Goal: Transaction & Acquisition: Subscribe to service/newsletter

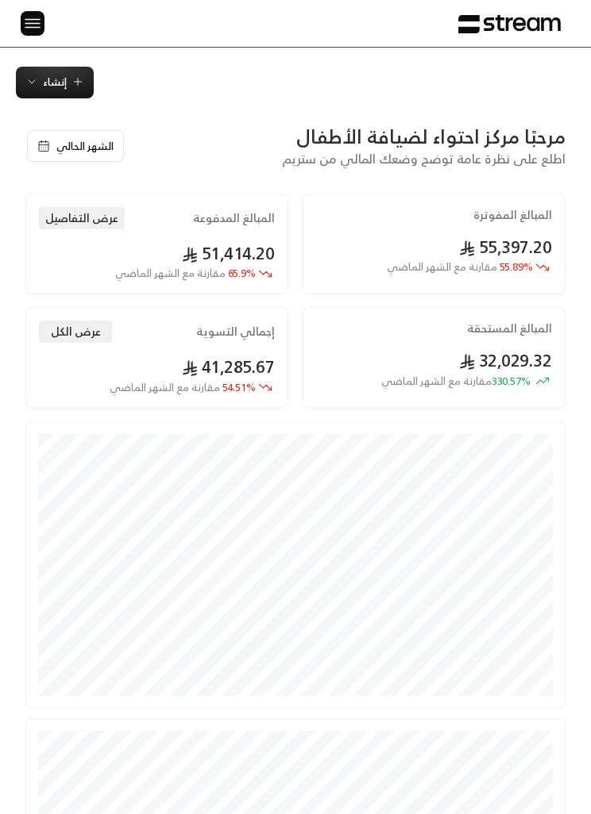
click at [14, 15] on div "الرئيسية لوحة المعلومات الفواتير الاشتراكات روابط الدفع العملاء التسويات كتالوج…" at bounding box center [295, 23] width 591 height 47
click at [36, 19] on img at bounding box center [32, 23] width 19 height 20
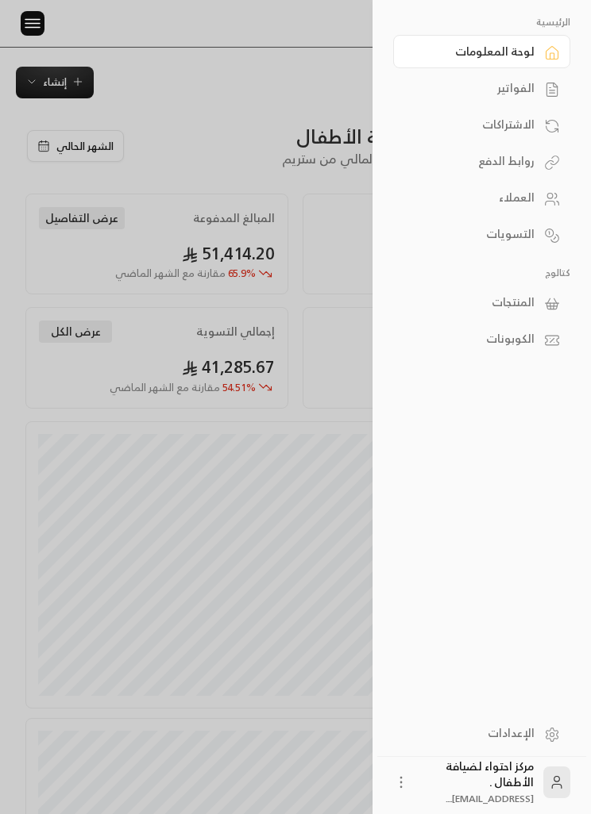
click at [479, 210] on link "العملاء" at bounding box center [481, 197] width 177 height 33
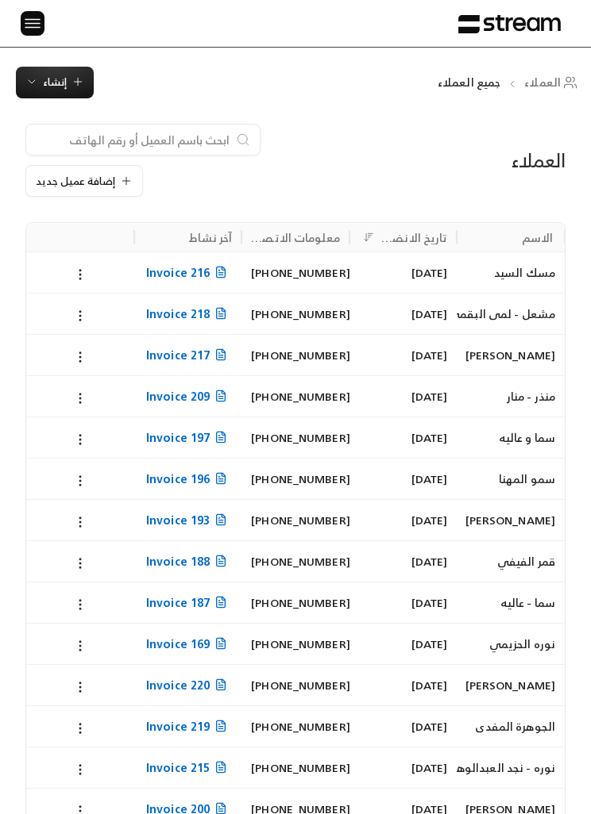
scroll to position [0, -1]
click at [117, 143] on input at bounding box center [133, 139] width 194 height 17
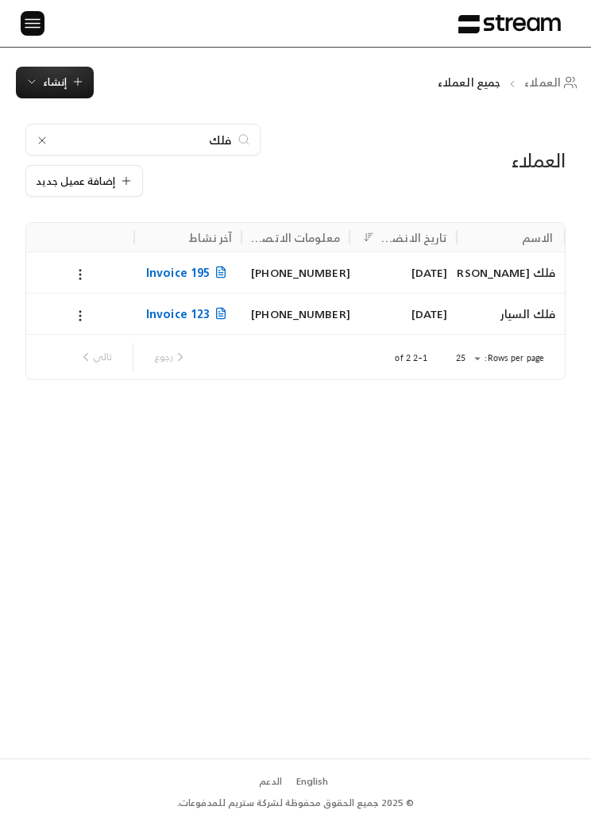
type input "فلك"
click at [78, 275] on icon at bounding box center [80, 274] width 14 height 14
click at [37, 80] on div at bounding box center [295, 407] width 591 height 814
click at [44, 83] on span "إنشاء" at bounding box center [55, 82] width 24 height 18
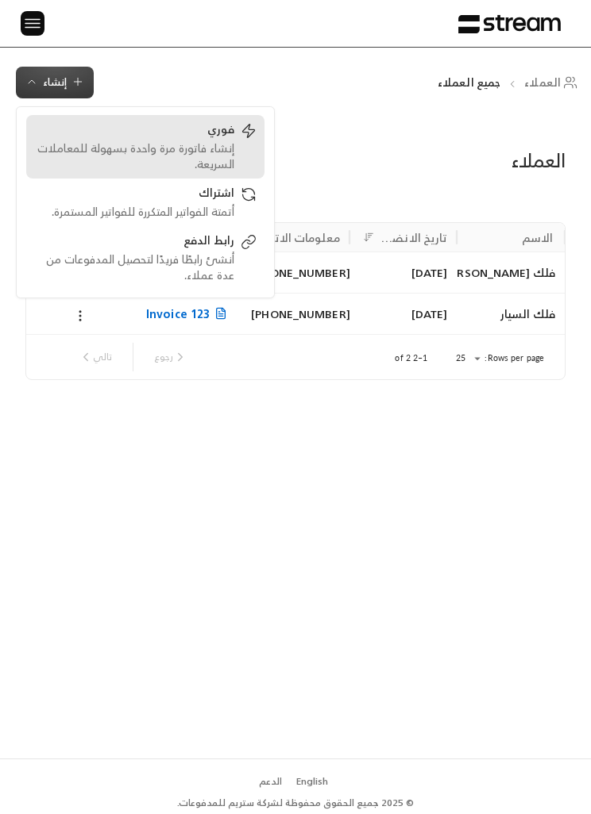
click at [106, 144] on div "إنشاء فاتورة مرة واحدة بسهولة للمعاملات السريعة." at bounding box center [134, 156] width 200 height 32
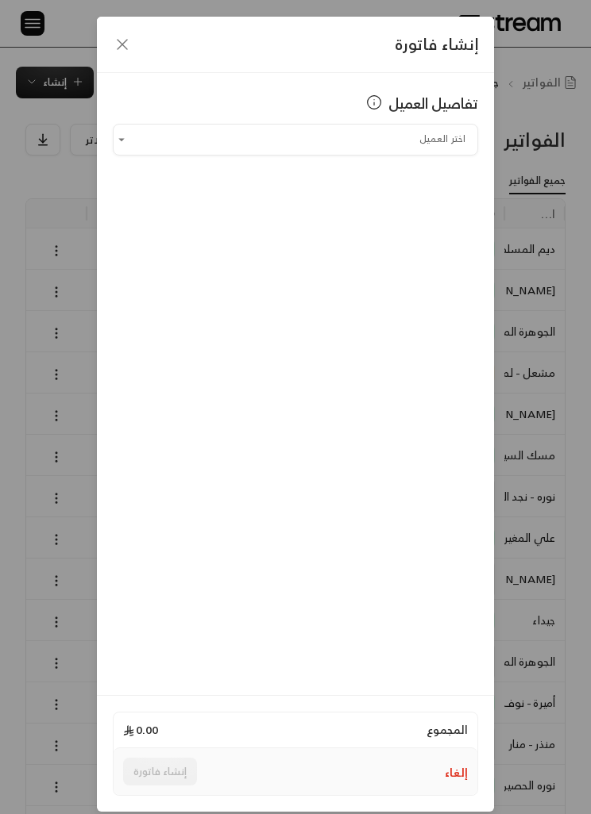
click at [208, 144] on input "اختر العميل" at bounding box center [295, 139] width 365 height 26
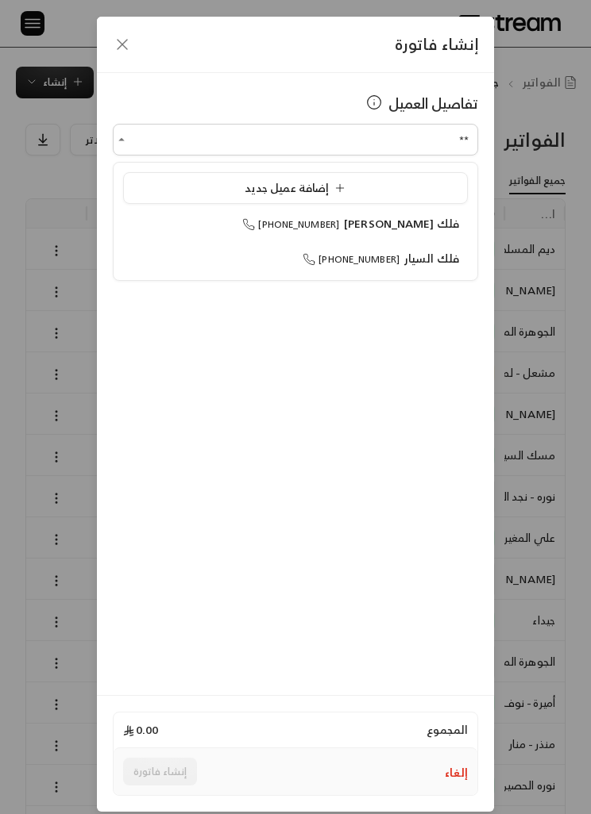
click at [223, 222] on div "فلك [PERSON_NAME] [PHONE_NUMBER]" at bounding box center [295, 224] width 327 height 16
type input "**********"
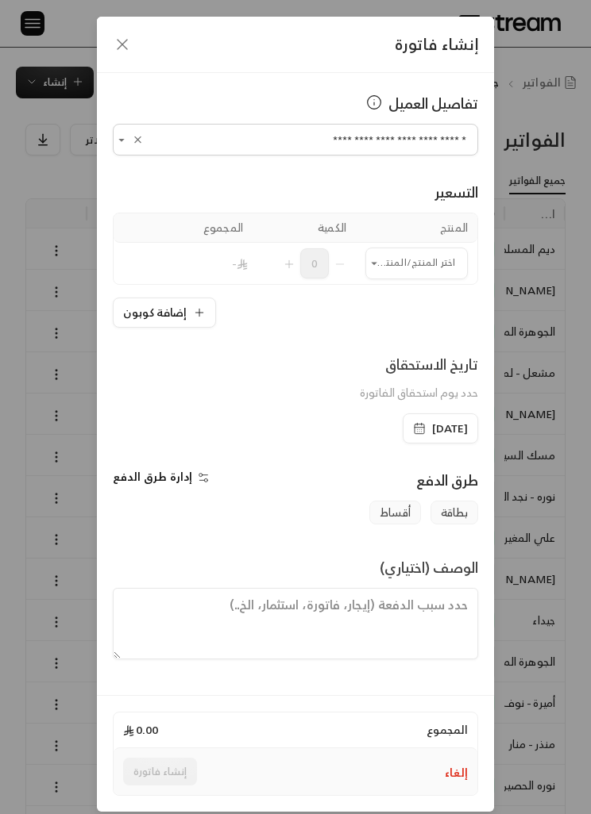
click at [392, 252] on input "اختر العميل" at bounding box center [416, 263] width 102 height 26
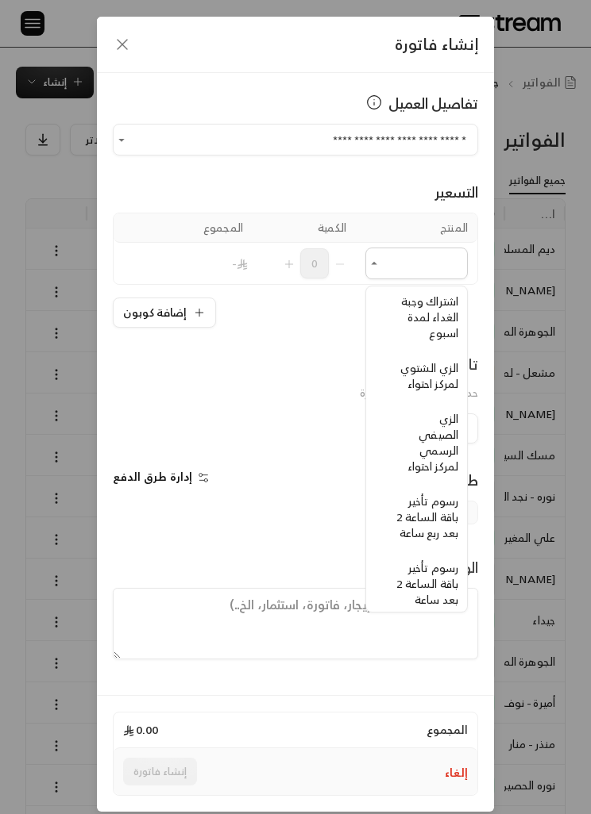
scroll to position [504, -9]
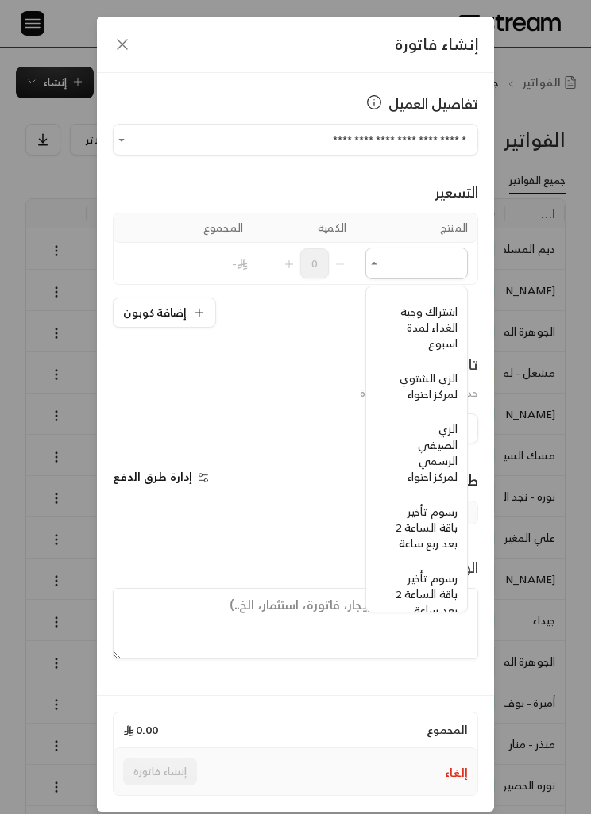
click at [445, 387] on span "الزي الشتوي لمركز احتواء" at bounding box center [428, 386] width 58 height 36
type input "**********"
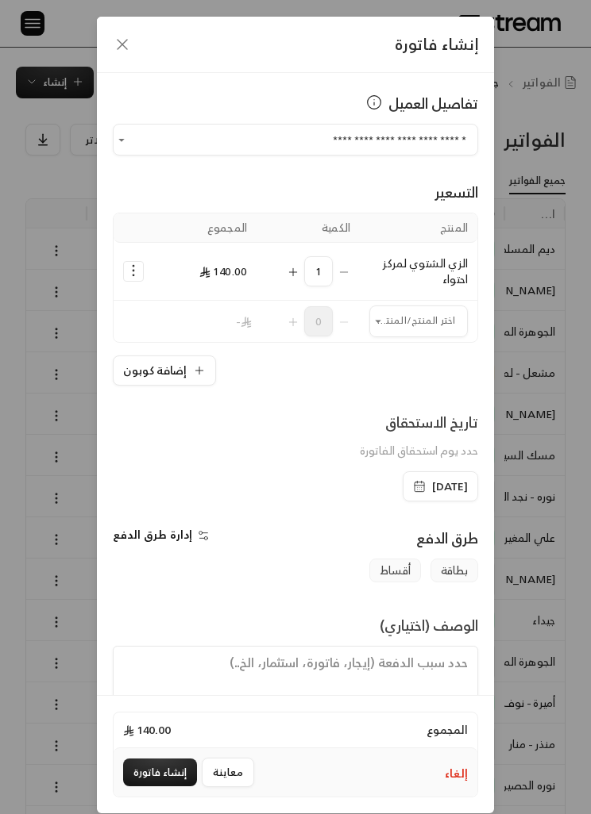
click at [291, 266] on icon "Selected Products" at bounding box center [293, 272] width 13 height 13
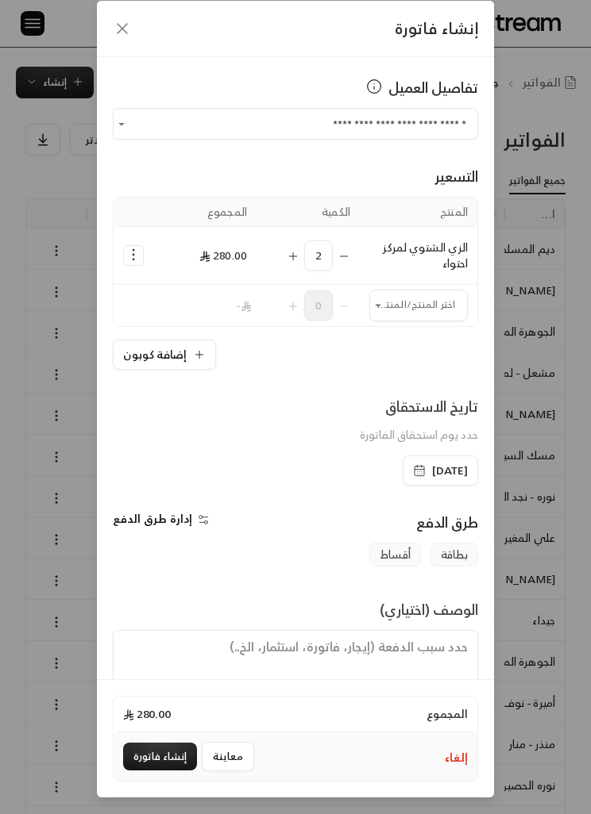
scroll to position [67, 0]
click at [154, 756] on button "إنشاء فاتورة" at bounding box center [160, 757] width 74 height 28
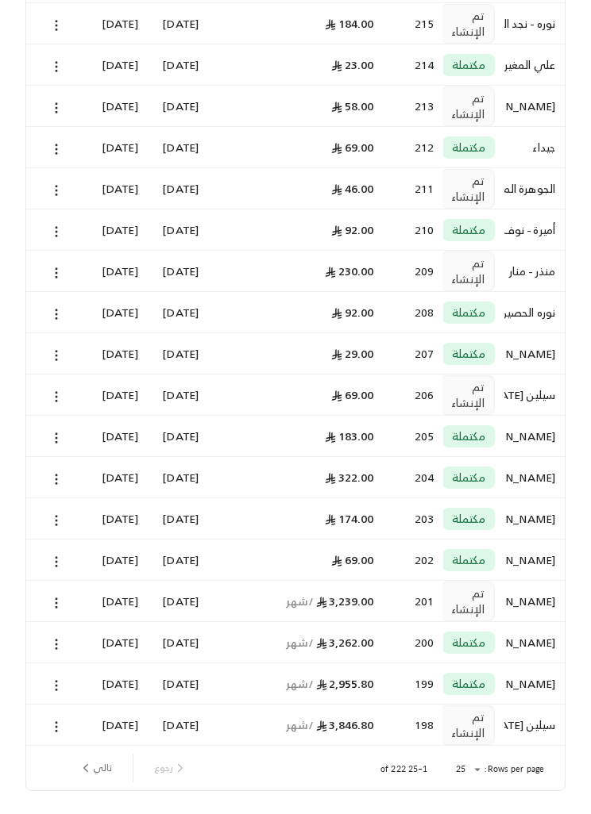
scroll to position [524, 0]
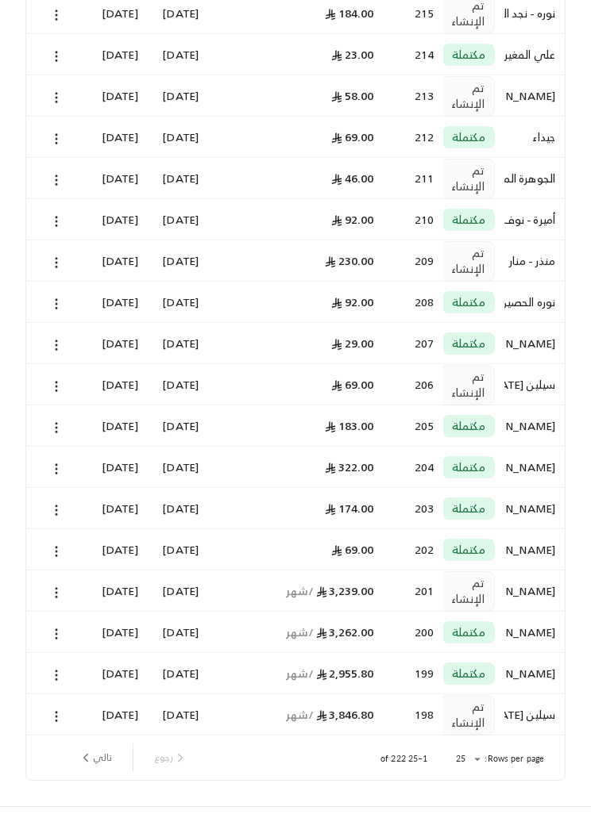
click at [106, 756] on button "تالي" at bounding box center [95, 758] width 46 height 27
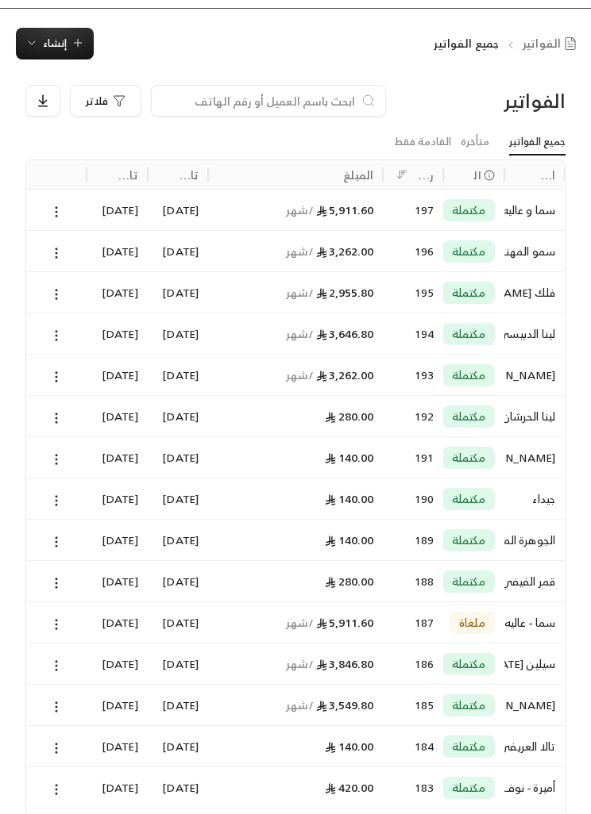
scroll to position [0, 0]
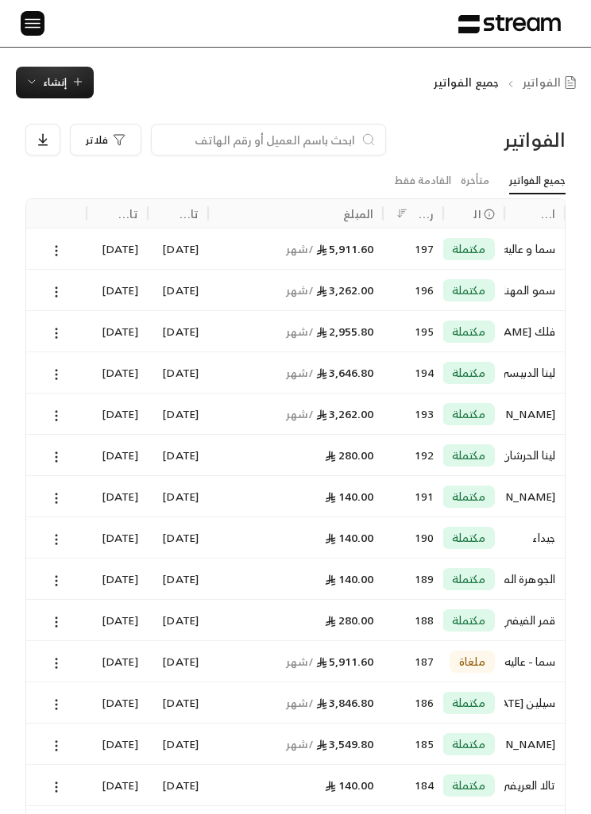
click at [340, 117] on div "الفواتير فلاتر جميع الفواتير متأخرة القادمة فقط اسم العميل الحالة رقم الفاتورة …" at bounding box center [295, 714] width 591 height 1233
click at [336, 133] on input at bounding box center [258, 139] width 194 height 17
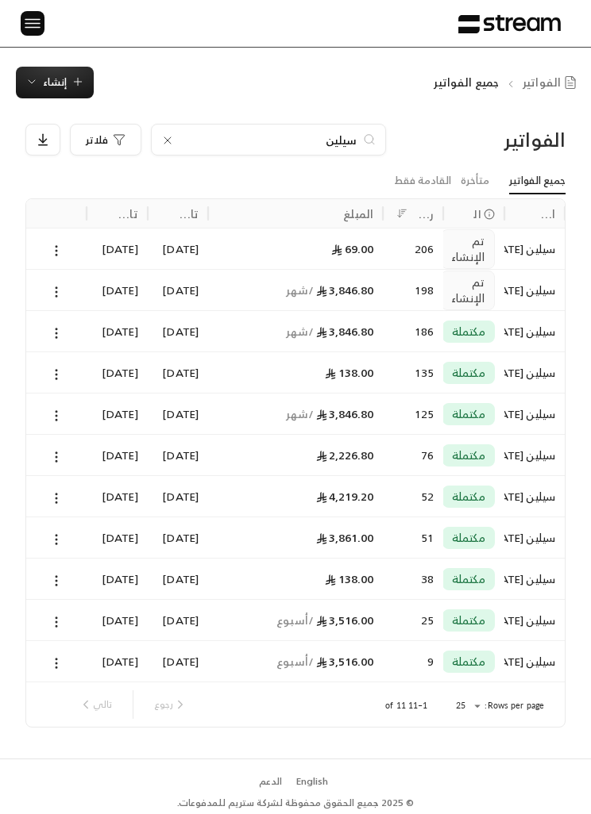
type input "سيلين"
click at [60, 298] on icon at bounding box center [56, 292] width 14 height 14
click at [75, 331] on li "عرض" at bounding box center [73, 331] width 38 height 27
click at [381, 331] on div "3,846.80 / شهر" at bounding box center [295, 330] width 175 height 41
click at [352, 287] on div "3,846.80 / شهر" at bounding box center [295, 290] width 156 height 40
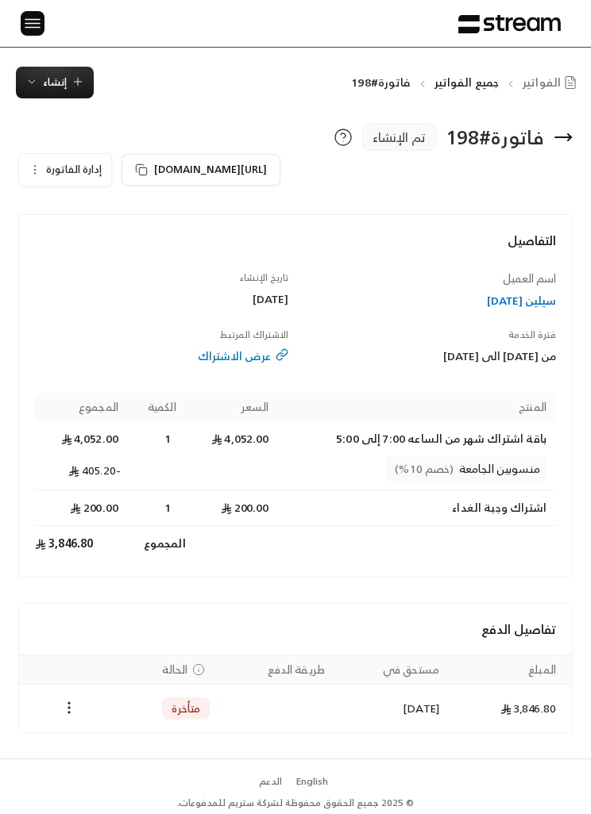
click at [61, 706] on icon "Payments" at bounding box center [69, 708] width 16 height 16
click at [40, 165] on div at bounding box center [295, 407] width 591 height 814
click at [76, 171] on span "إدارة الفاتورة" at bounding box center [74, 169] width 56 height 18
click at [121, 239] on link "إلغاء" at bounding box center [78, 242] width 98 height 27
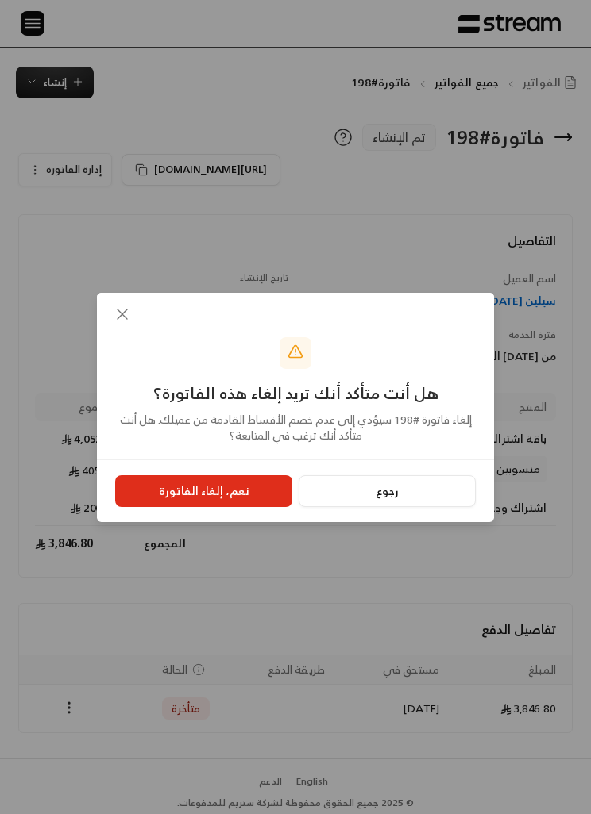
click at [256, 496] on button "نعم، إلغاء الفاتورة" at bounding box center [203, 491] width 177 height 32
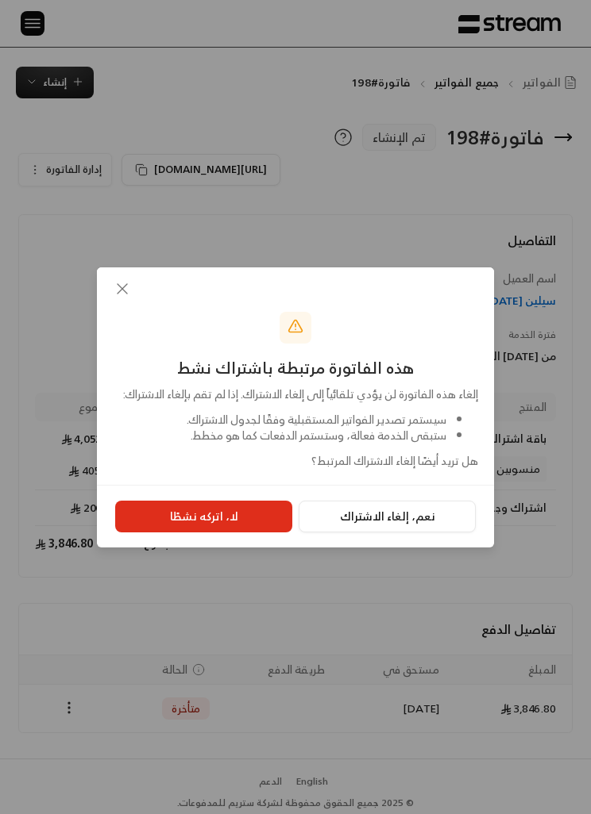
click at [424, 529] on button "نعم، إلغاء الاشتراك" at bounding box center [386, 517] width 177 height 32
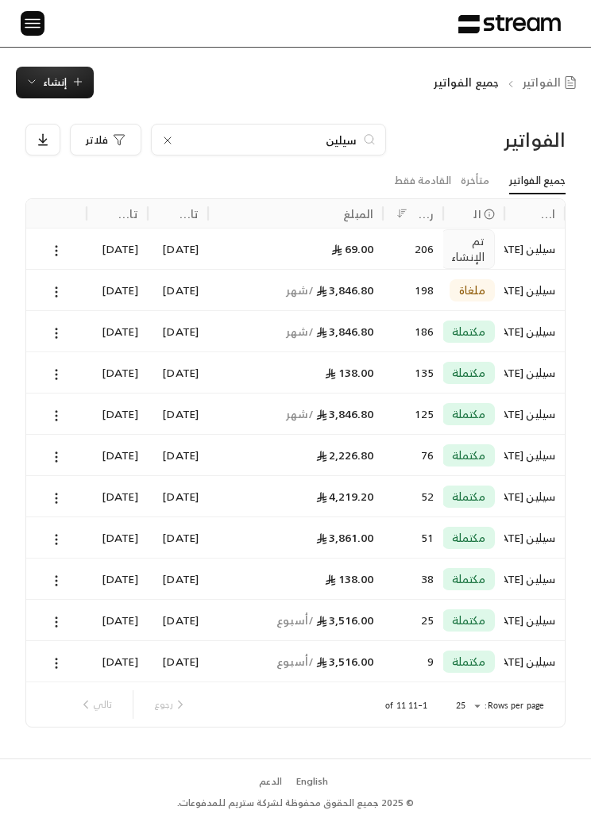
click at [348, 337] on div "3,846.80 / شهر" at bounding box center [295, 331] width 156 height 40
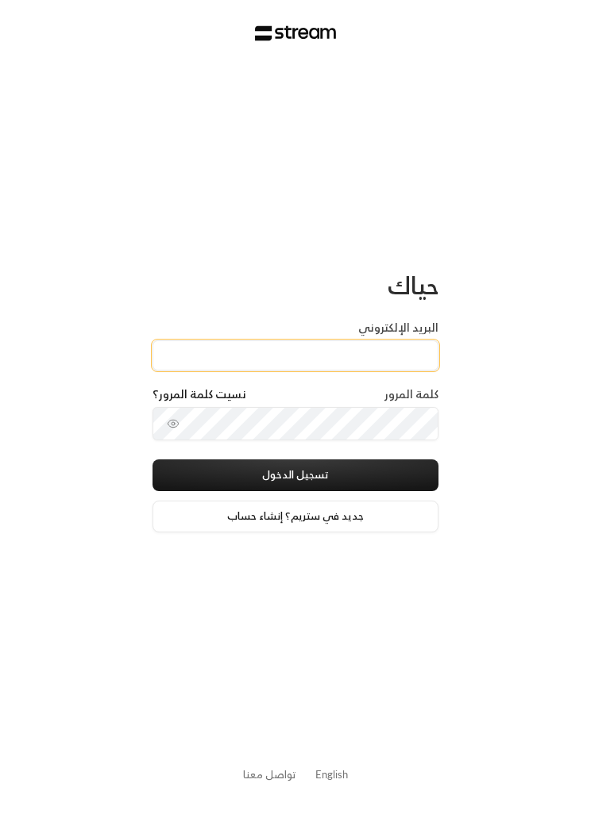
type input "aihtiwa.1991@hotmail.com"
click at [295, 477] on button "تسجيل الدخول" at bounding box center [295, 476] width 286 height 32
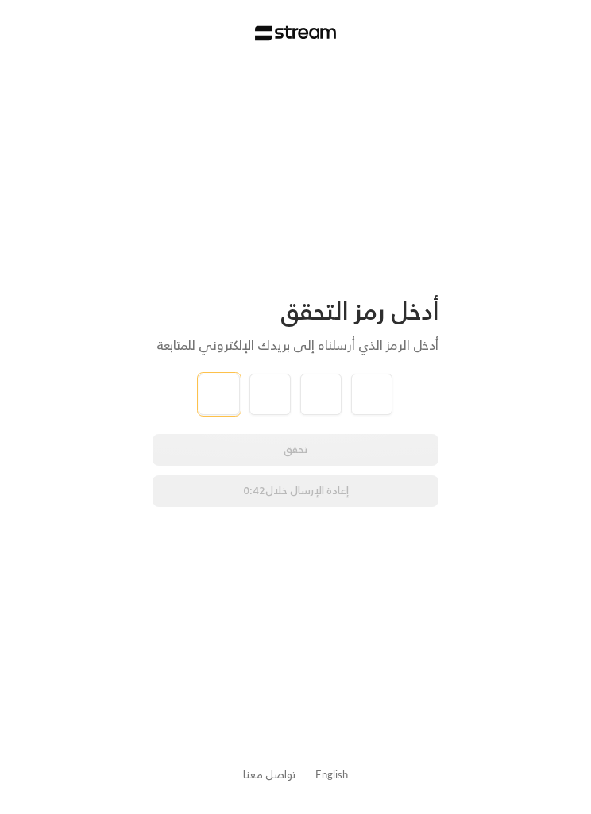
type input "7"
type input "8"
type input "4"
type input "3"
type input "6"
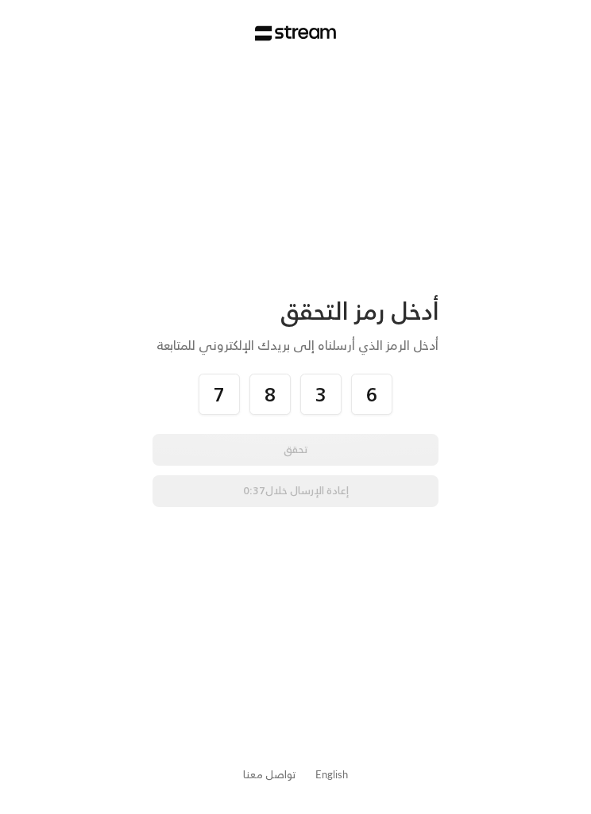
click at [527, 452] on div "أدخل رمز التحقق أدخل الرمز الذي أرسلناه إلى بريدك الإلكتروني للمتابعة 7 8 3 6 ت…" at bounding box center [295, 407] width 591 height 814
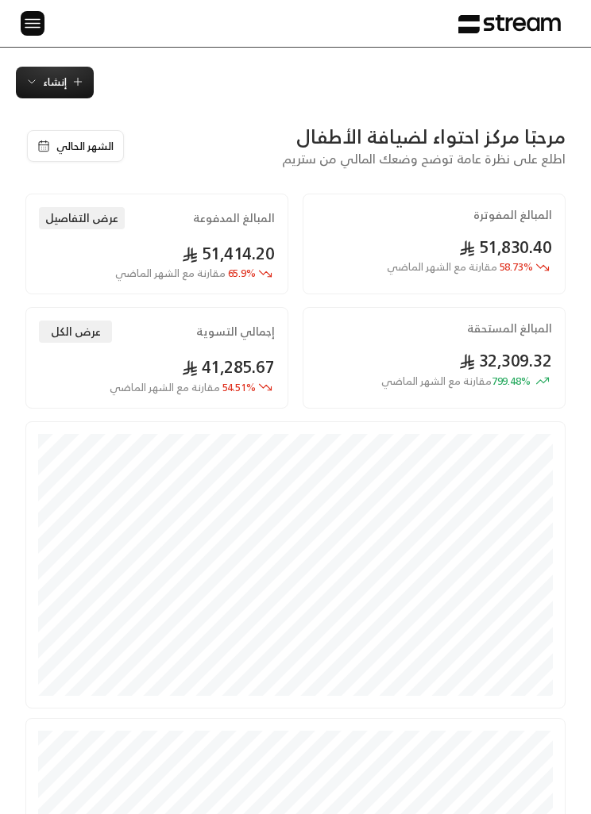
click at [13, 22] on div "الرئيسية لوحة المعلومات الفواتير الاشتراكات روابط الدفع العملاء التسويات كتالوج…" at bounding box center [295, 23] width 591 height 47
click at [29, 31] on img at bounding box center [32, 23] width 19 height 20
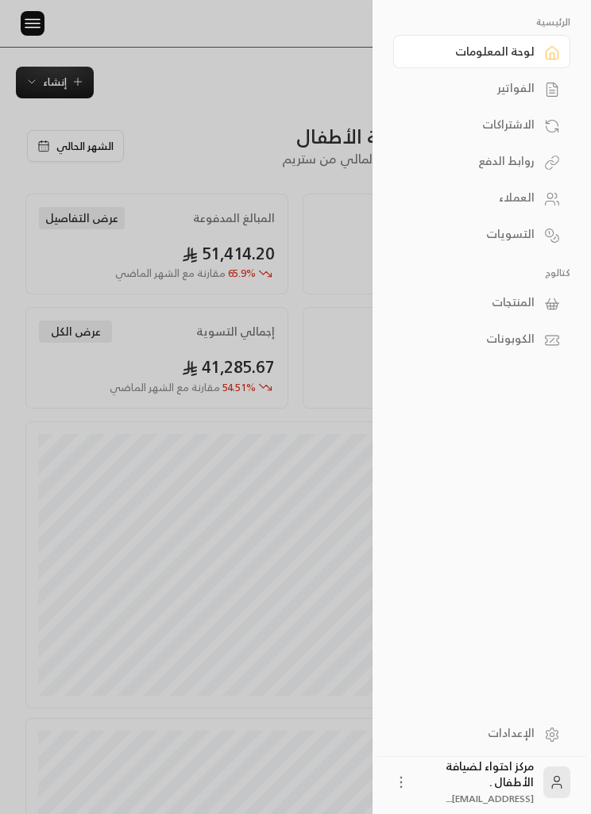
click at [529, 92] on div "الفواتير" at bounding box center [473, 88] width 121 height 16
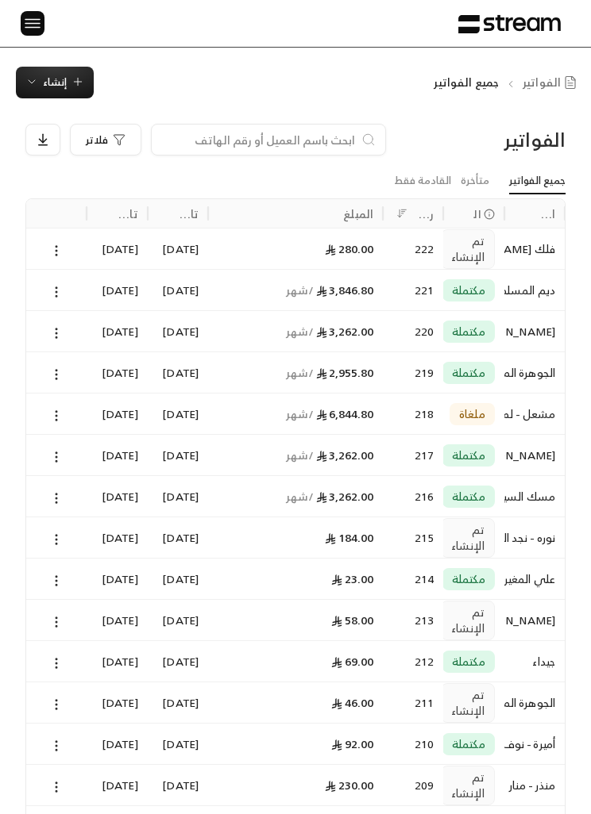
click at [63, 289] on icon at bounding box center [56, 292] width 14 height 14
click at [83, 331] on li "عرض" at bounding box center [73, 331] width 38 height 27
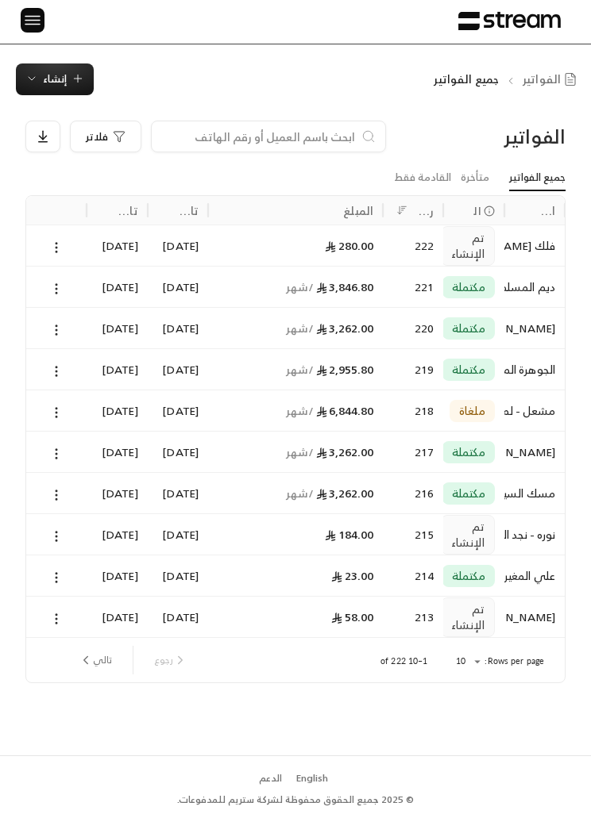
scroll to position [29, 0]
click at [248, 128] on input at bounding box center [258, 136] width 194 height 17
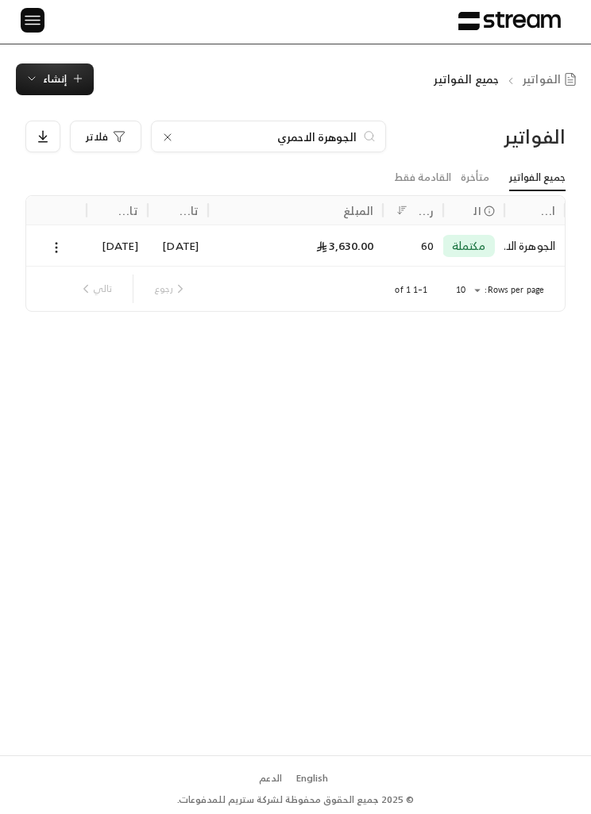
type input "الجوهرة الاحمري"
click at [48, 238] on button at bounding box center [56, 247] width 17 height 18
click at [75, 62] on div at bounding box center [295, 407] width 591 height 814
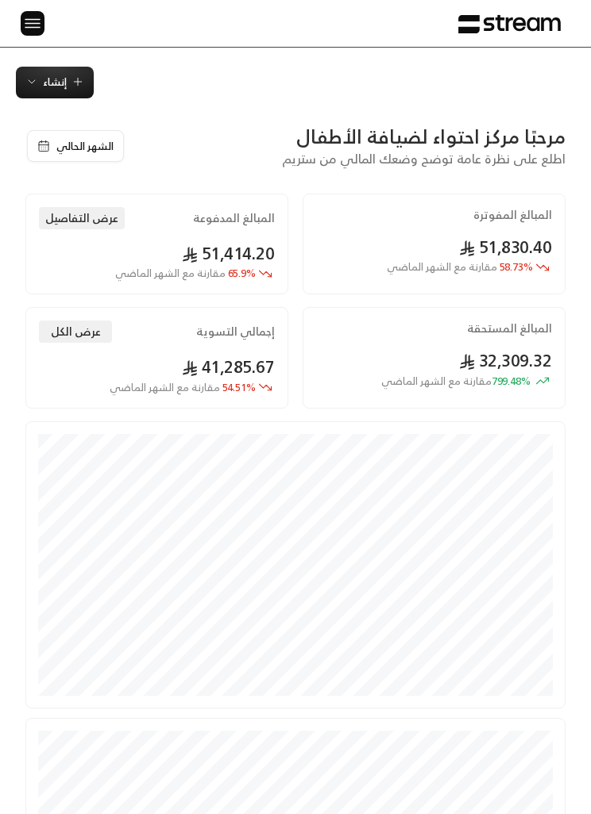
click at [63, 73] on span "إنشاء" at bounding box center [55, 82] width 24 height 18
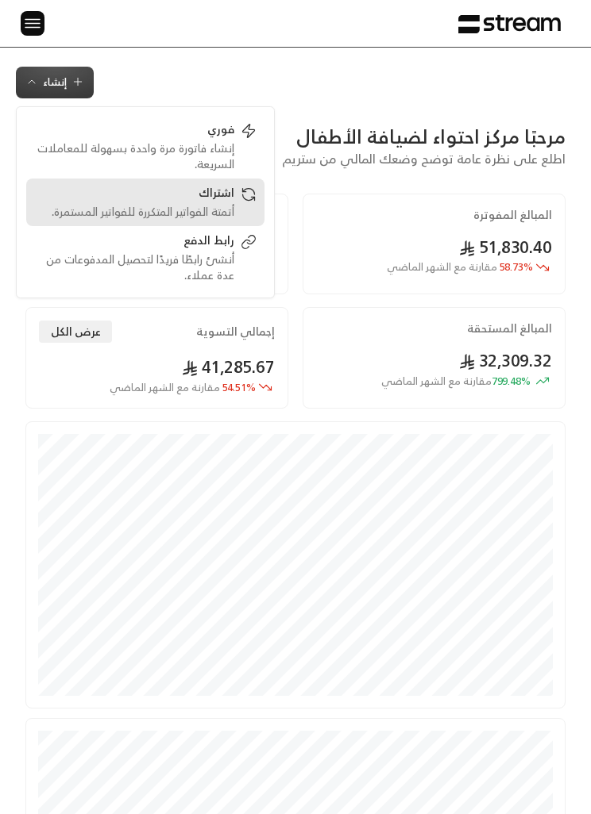
click at [239, 195] on div "اشتراك أتمتة الفواتير المتكررة للفواتير المستمرة." at bounding box center [145, 202] width 222 height 35
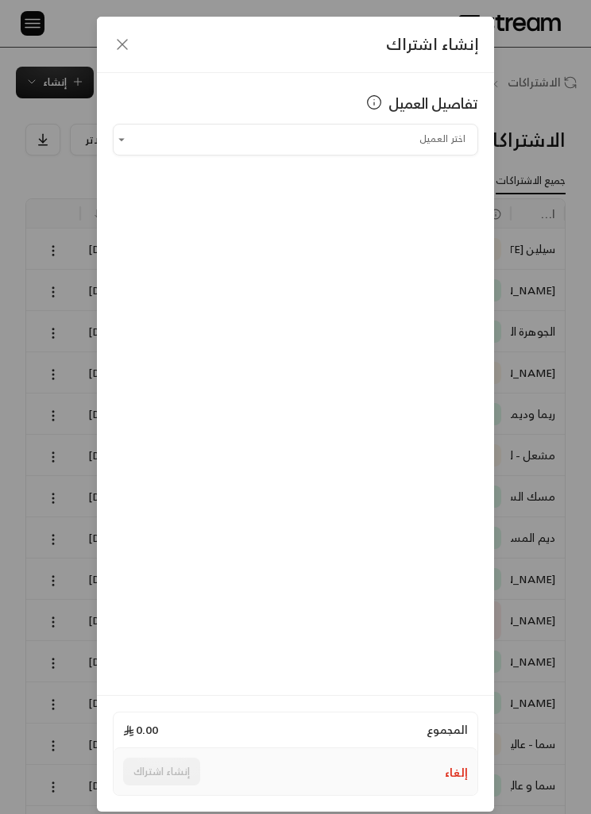
click at [441, 140] on input "اختر العميل" at bounding box center [295, 139] width 365 height 26
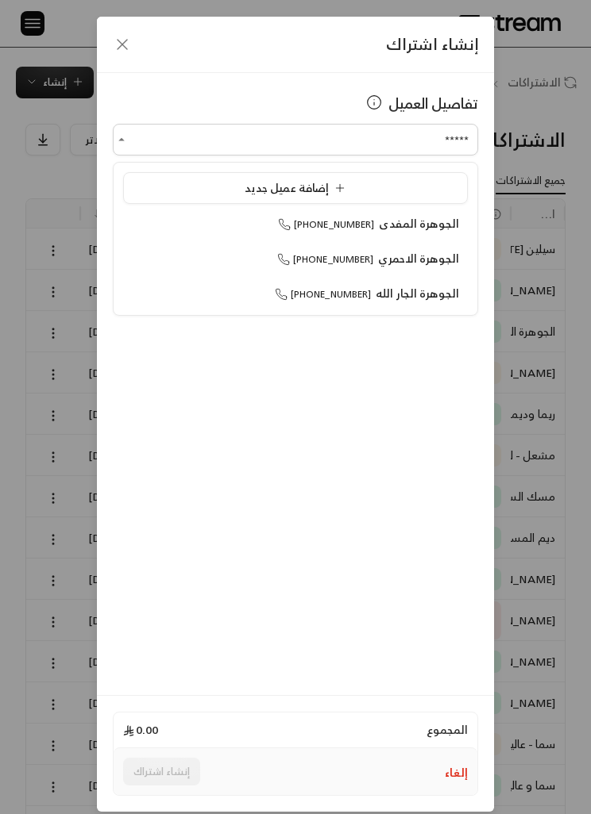
click at [434, 261] on span "الجوهرة الاحمري" at bounding box center [418, 258] width 81 height 20
type input "**********"
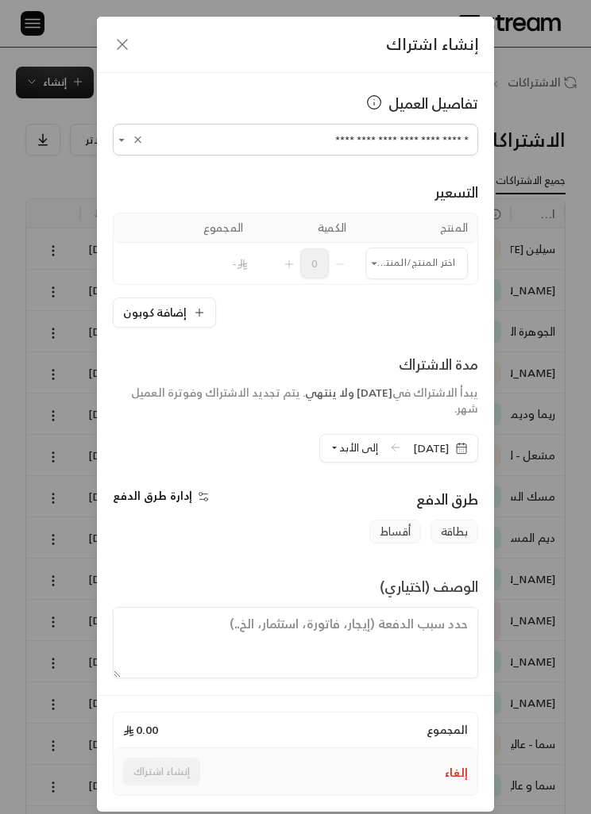
click at [442, 255] on input "اختر العميل" at bounding box center [416, 263] width 102 height 26
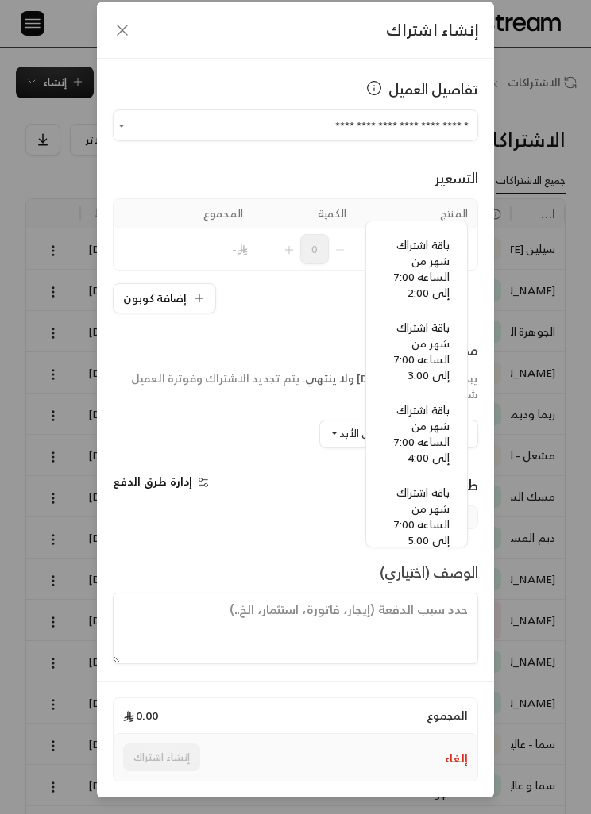
scroll to position [1283, -1]
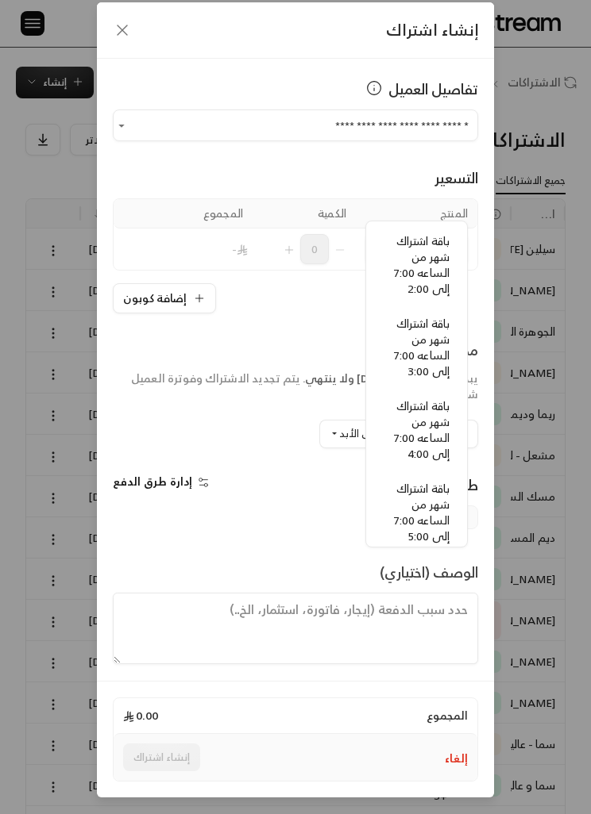
click at [425, 361] on span "باقة اشتراك شهر من الساعه 7:00 إلى 3:00" at bounding box center [422, 347] width 56 height 67
type input "**********"
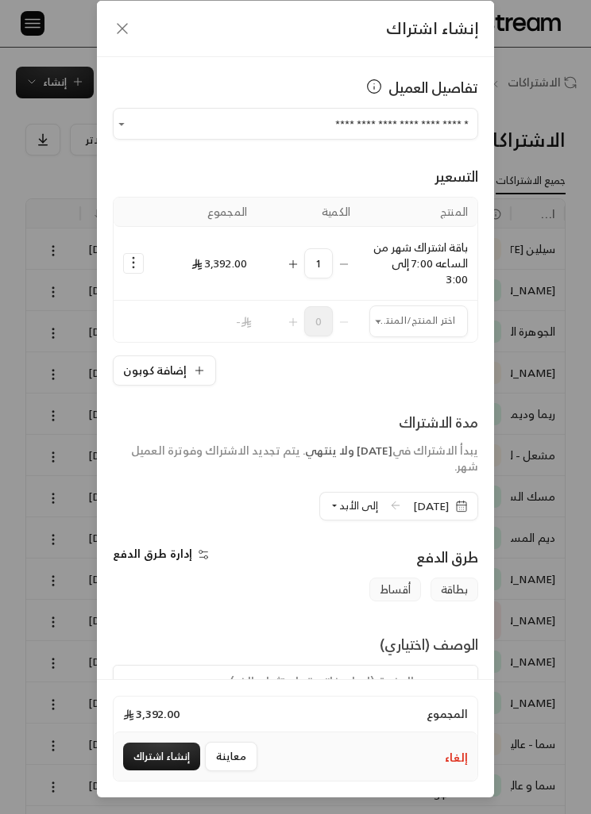
click at [434, 308] on input "اختر العميل" at bounding box center [418, 321] width 98 height 26
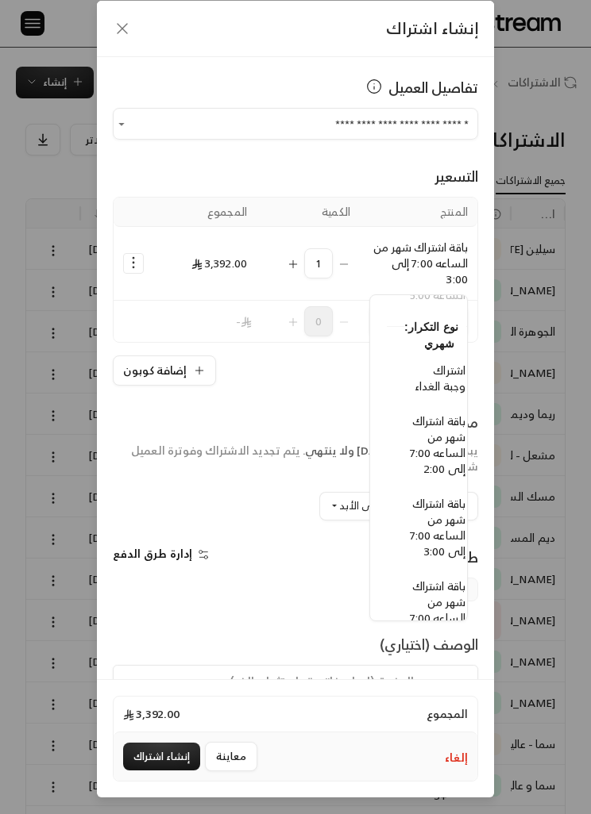
scroll to position [1289, -17]
click at [448, 375] on span "اشتراك وجبة الغداء" at bounding box center [439, 378] width 51 height 36
type input "**********"
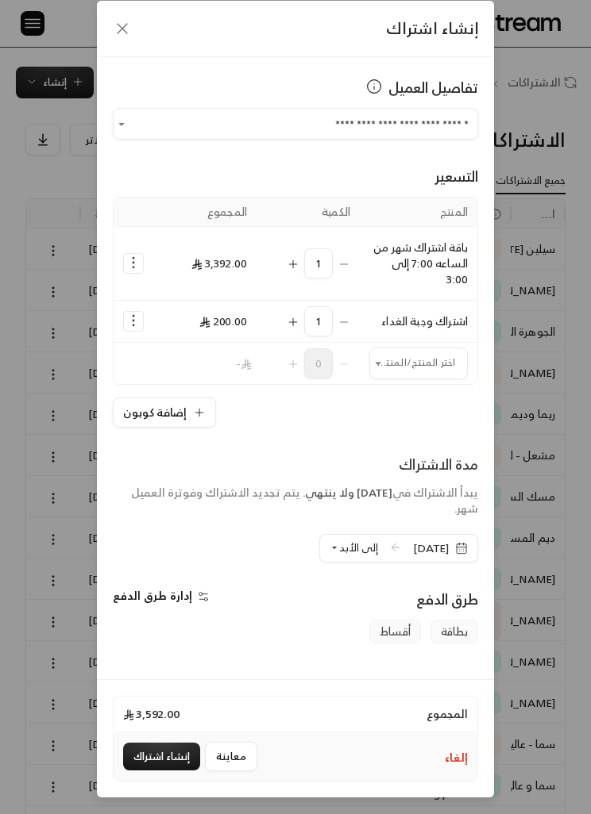
click at [339, 539] on span "إلى الأبد" at bounding box center [358, 548] width 39 height 18
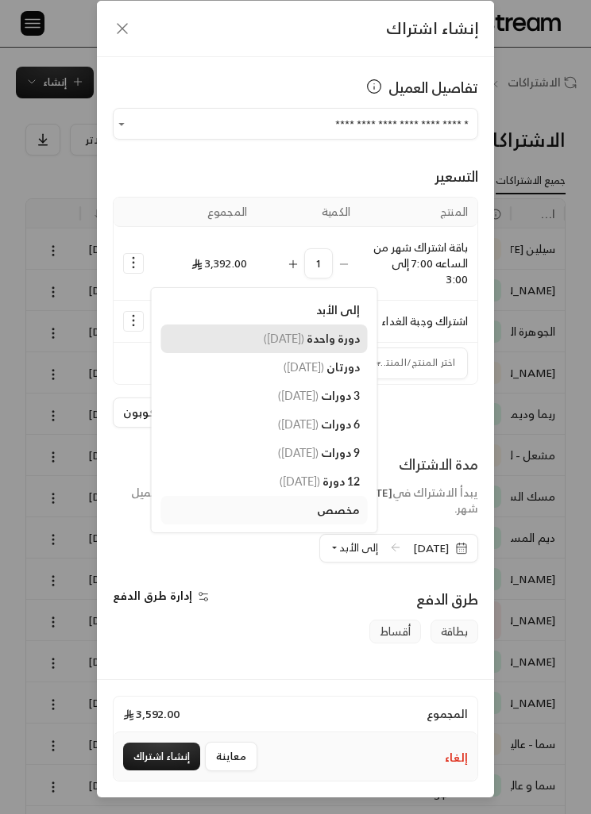
click at [311, 325] on link "دورة واحدة ( 13/11/2025 )" at bounding box center [264, 339] width 206 height 29
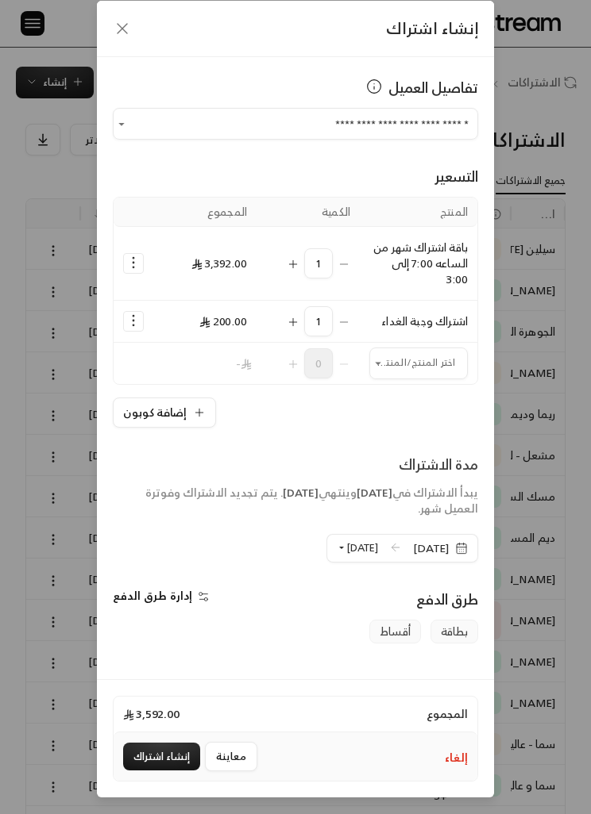
click at [461, 542] on icon "button" at bounding box center [461, 548] width 13 height 13
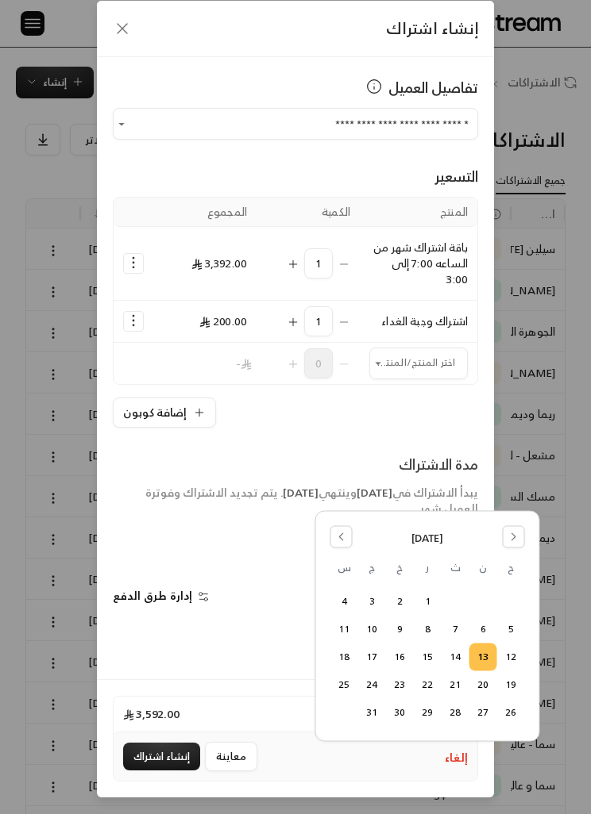
click at [337, 535] on icon "Go to the Previous Month" at bounding box center [341, 537] width 11 height 11
click at [506, 554] on div "سبتمبر 2025 ح ن ث ر خ ج س 1 2 3 4 5 6 7 8 9 10 11 12 13 14 15 16 17 18 19 20 21…" at bounding box center [427, 626] width 194 height 201
click at [510, 528] on button "Go to the Next Month" at bounding box center [513, 537] width 22 height 22
click at [516, 541] on icon "Go to the Next Month" at bounding box center [513, 537] width 11 height 11
click at [513, 628] on button "2" at bounding box center [511, 629] width 26 height 26
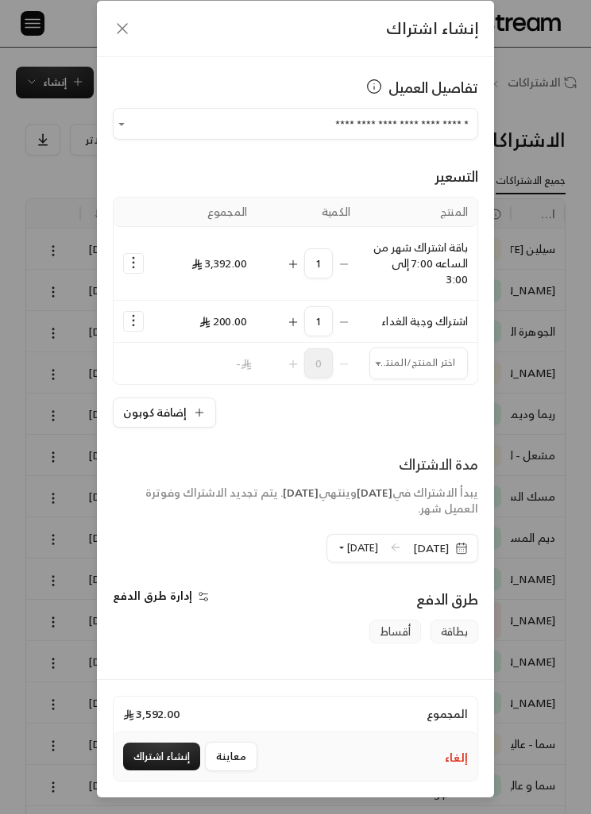
scroll to position [67, 0]
click at [161, 752] on button "إنشاء اشتراك" at bounding box center [161, 757] width 77 height 28
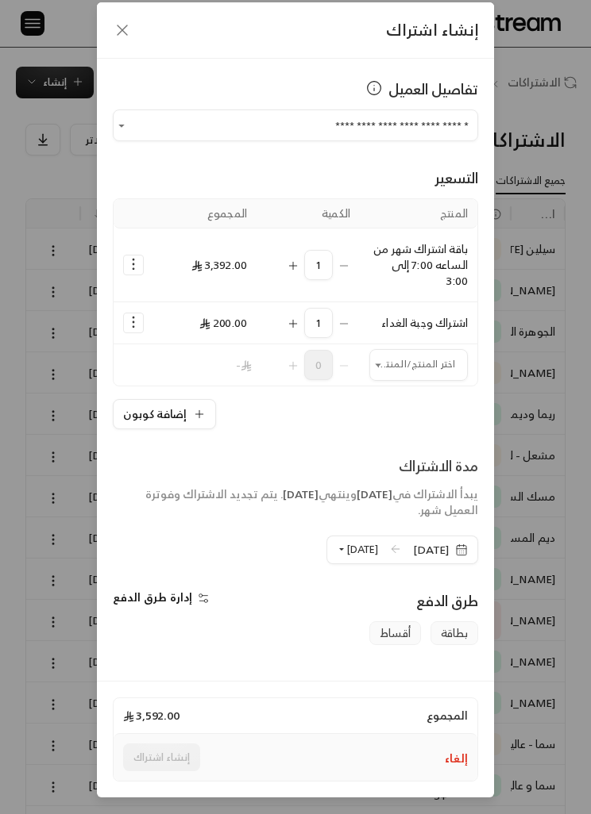
scroll to position [65, 0]
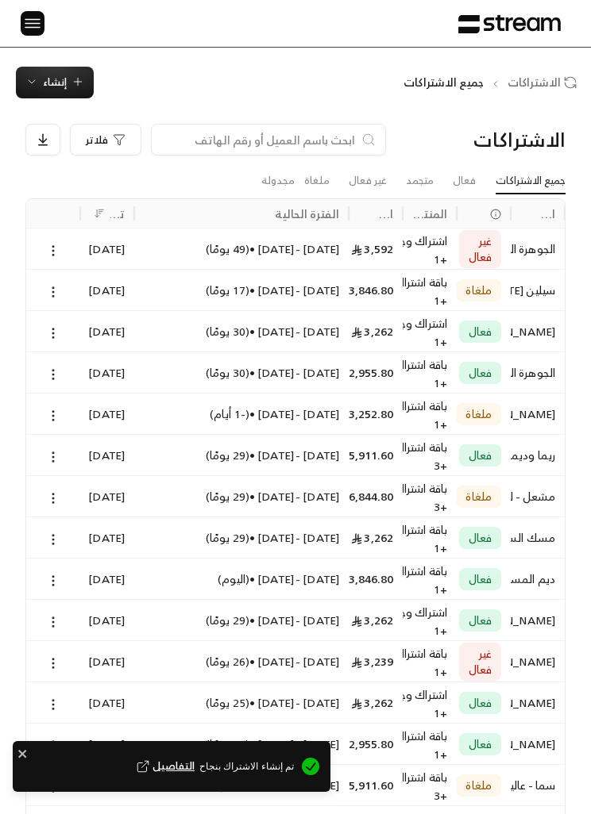
click at [57, 252] on icon at bounding box center [53, 251] width 14 height 14
click at [75, 291] on link "عرض" at bounding box center [70, 290] width 38 height 27
